Goal: Navigation & Orientation: Go to known website

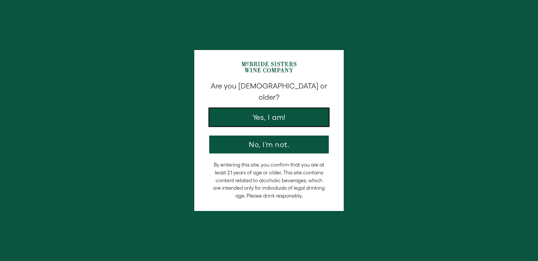
click at [284, 108] on button "Yes, I am!" at bounding box center [269, 117] width 120 height 18
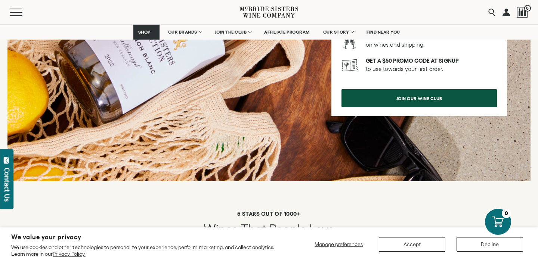
scroll to position [1084, 0]
